Goal: Task Accomplishment & Management: Manage account settings

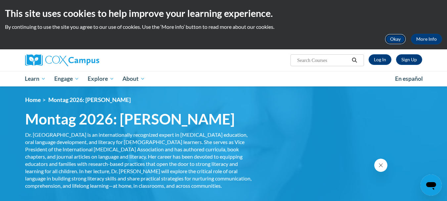
click at [396, 37] on button "Okay" at bounding box center [395, 39] width 21 height 11
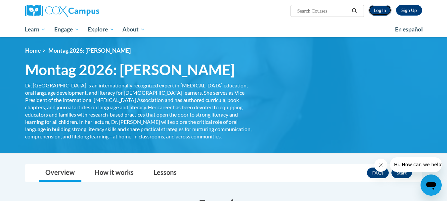
click at [375, 6] on link "Log In" at bounding box center [380, 10] width 23 height 11
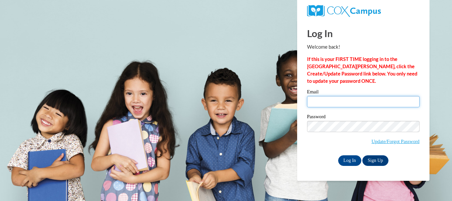
click at [319, 103] on input "Email" at bounding box center [363, 101] width 112 height 11
type input "[EMAIL_ADDRESS][DOMAIN_NAME]"
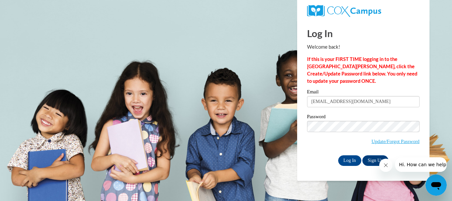
click at [337, 119] on label "Password" at bounding box center [363, 117] width 112 height 7
click at [383, 139] on link "Update/Forgot Password" at bounding box center [396, 141] width 48 height 5
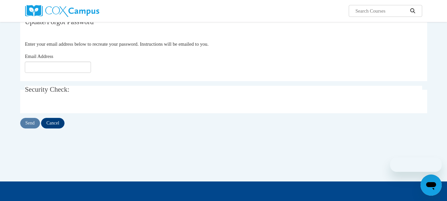
scroll to position [66, 0]
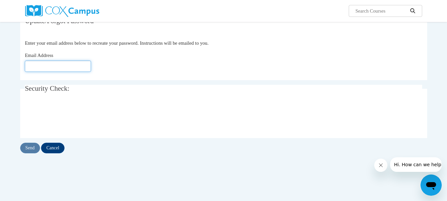
click at [45, 65] on input "Email Address" at bounding box center [58, 66] width 66 height 11
type input "[EMAIL_ADDRESS][DOMAIN_NAME]"
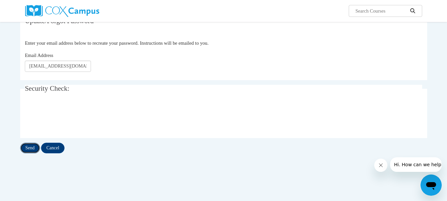
click at [28, 144] on input "Send" at bounding box center [30, 148] width 20 height 11
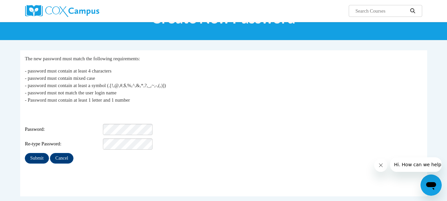
scroll to position [66, 0]
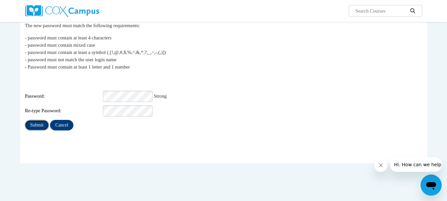
click at [34, 123] on input "Submit" at bounding box center [37, 125] width 24 height 11
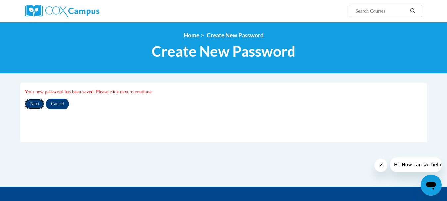
click at [35, 101] on input "Next" at bounding box center [35, 104] width 20 height 11
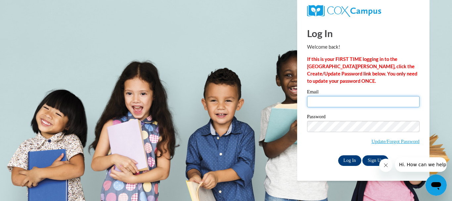
type input "[EMAIL_ADDRESS][DOMAIN_NAME]"
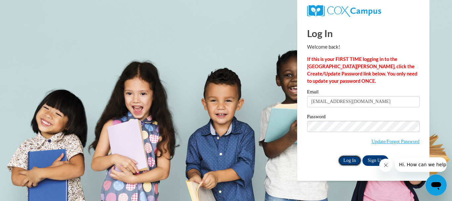
click at [345, 157] on input "Log In" at bounding box center [349, 160] width 23 height 11
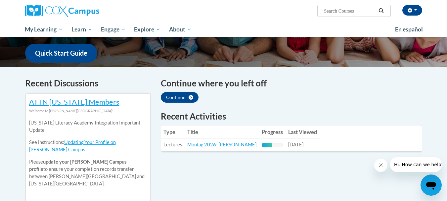
scroll to position [132, 0]
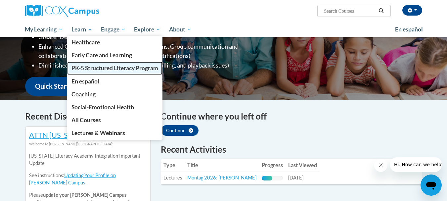
click at [99, 67] on span "PK-5 Structured Literacy Program" at bounding box center [114, 68] width 87 height 7
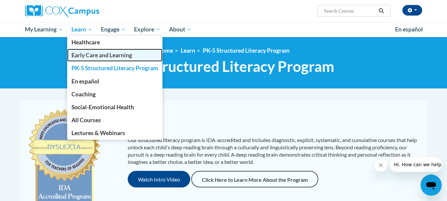
click at [94, 54] on span "Early Care and Learning" at bounding box center [101, 55] width 61 height 7
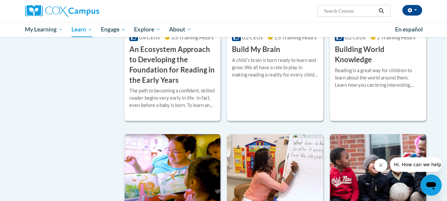
scroll to position [265, 0]
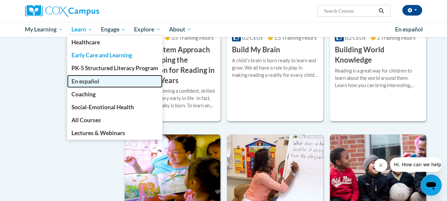
click at [93, 80] on span "En español" at bounding box center [85, 81] width 28 height 7
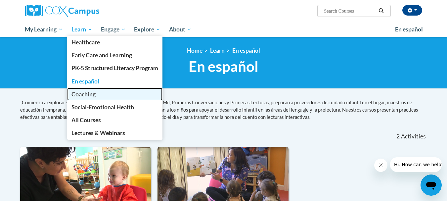
click at [88, 96] on span "Coaching" at bounding box center [83, 94] width 24 height 7
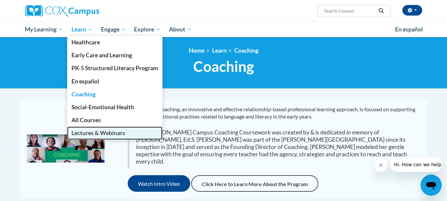
click at [96, 134] on span "Lectures & Webinars" at bounding box center [98, 132] width 54 height 7
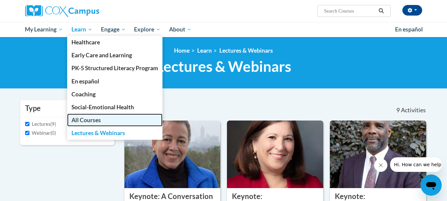
click at [97, 118] on span "All Courses" at bounding box center [85, 119] width 29 height 7
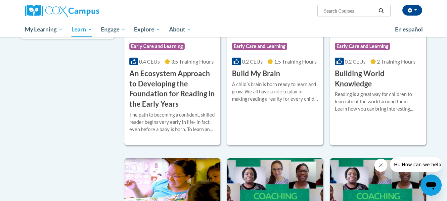
scroll to position [132, 0]
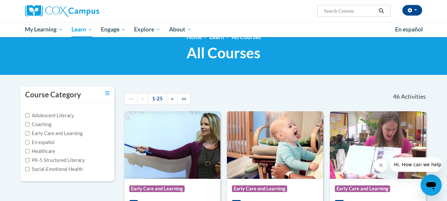
scroll to position [0, 0]
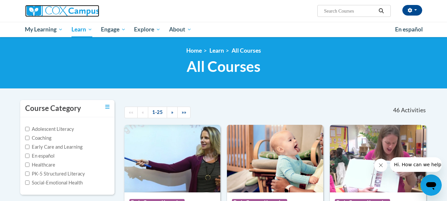
click at [81, 11] on img at bounding box center [62, 11] width 74 height 12
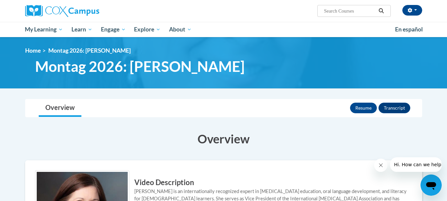
click at [147, 72] on span "Montag 2026: [PERSON_NAME]" at bounding box center [139, 67] width 209 height 18
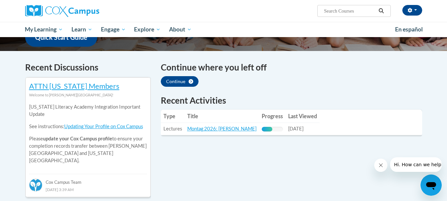
scroll to position [132, 0]
